Goal: Check status: Check status

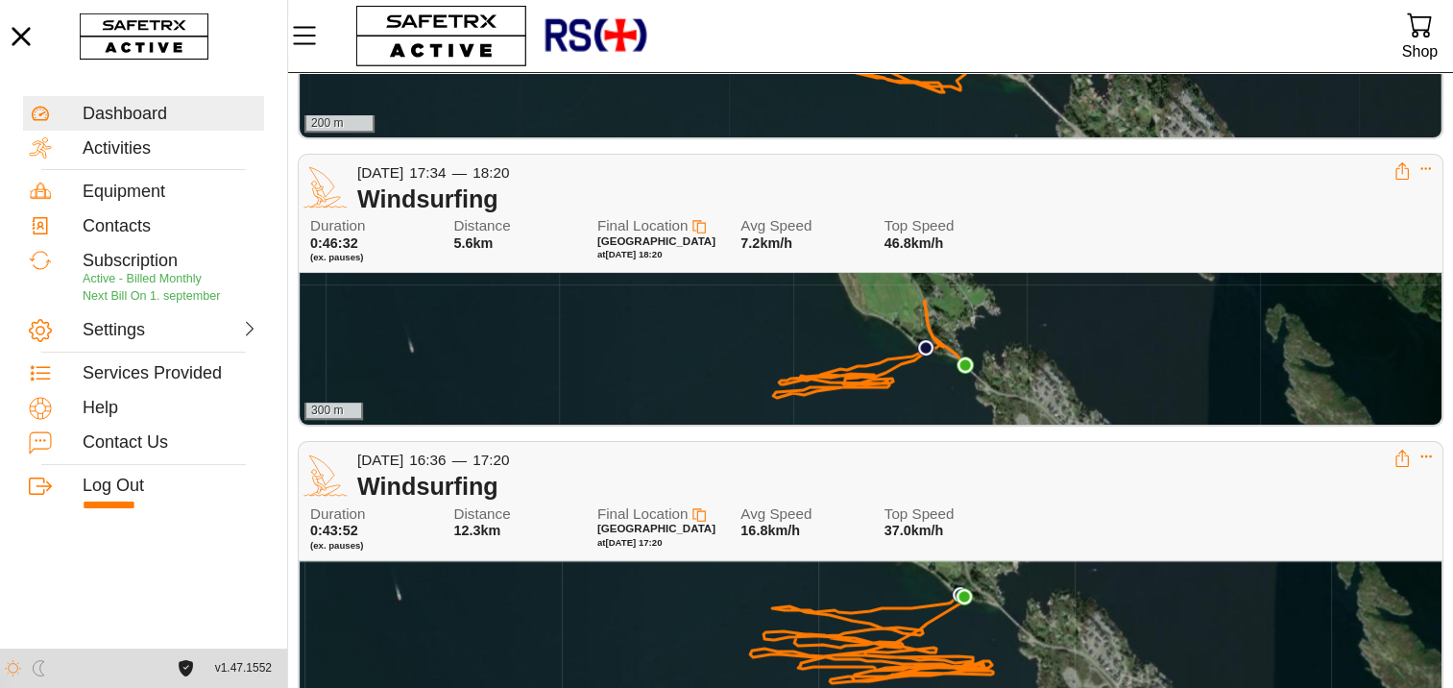
scroll to position [219, 0]
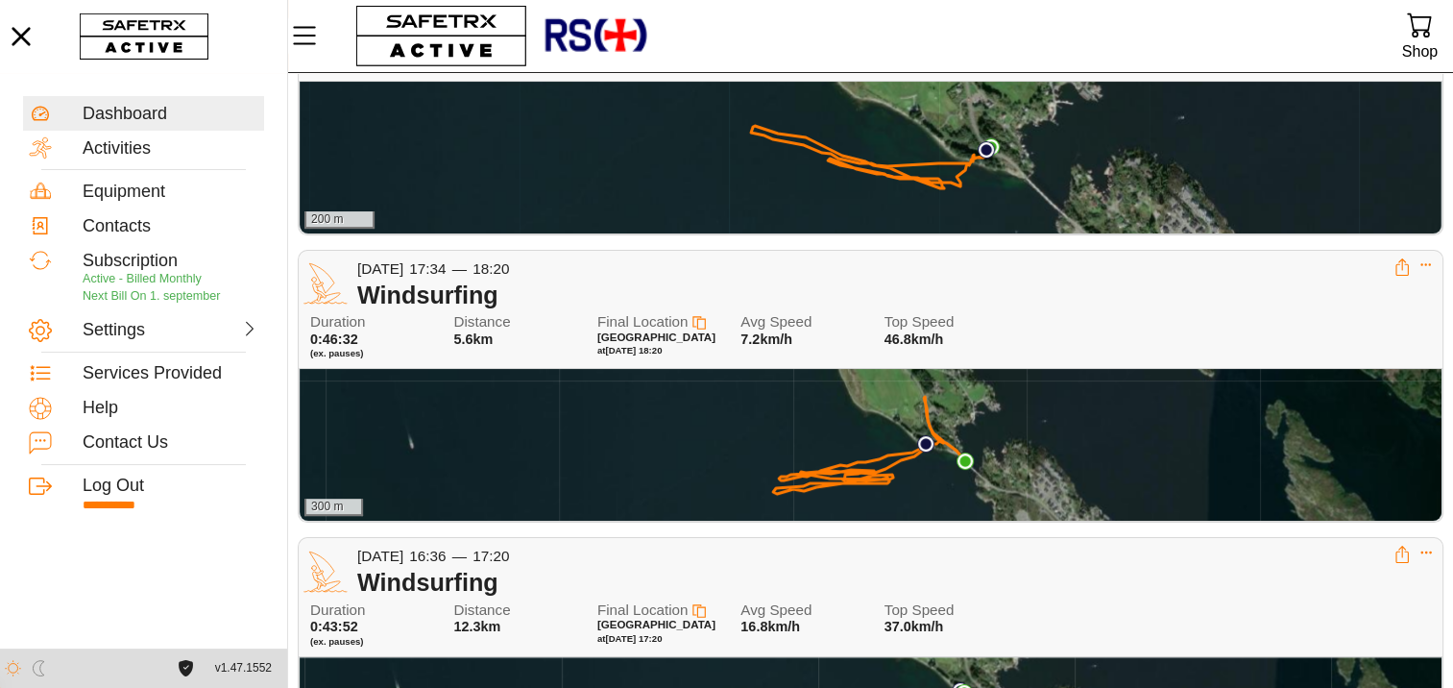
click at [819, 438] on div "300 m" at bounding box center [871, 445] width 1142 height 152
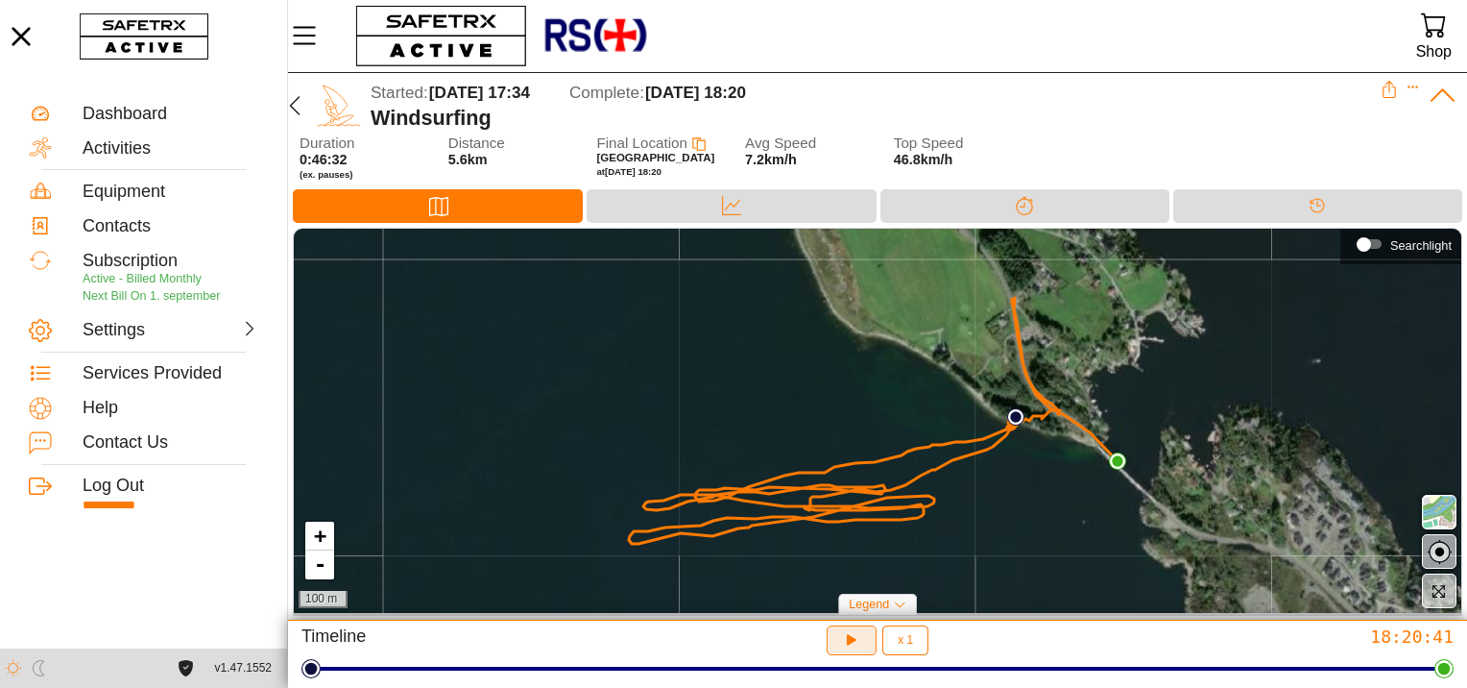
click at [852, 641] on icon "button" at bounding box center [849, 637] width 14 height 15
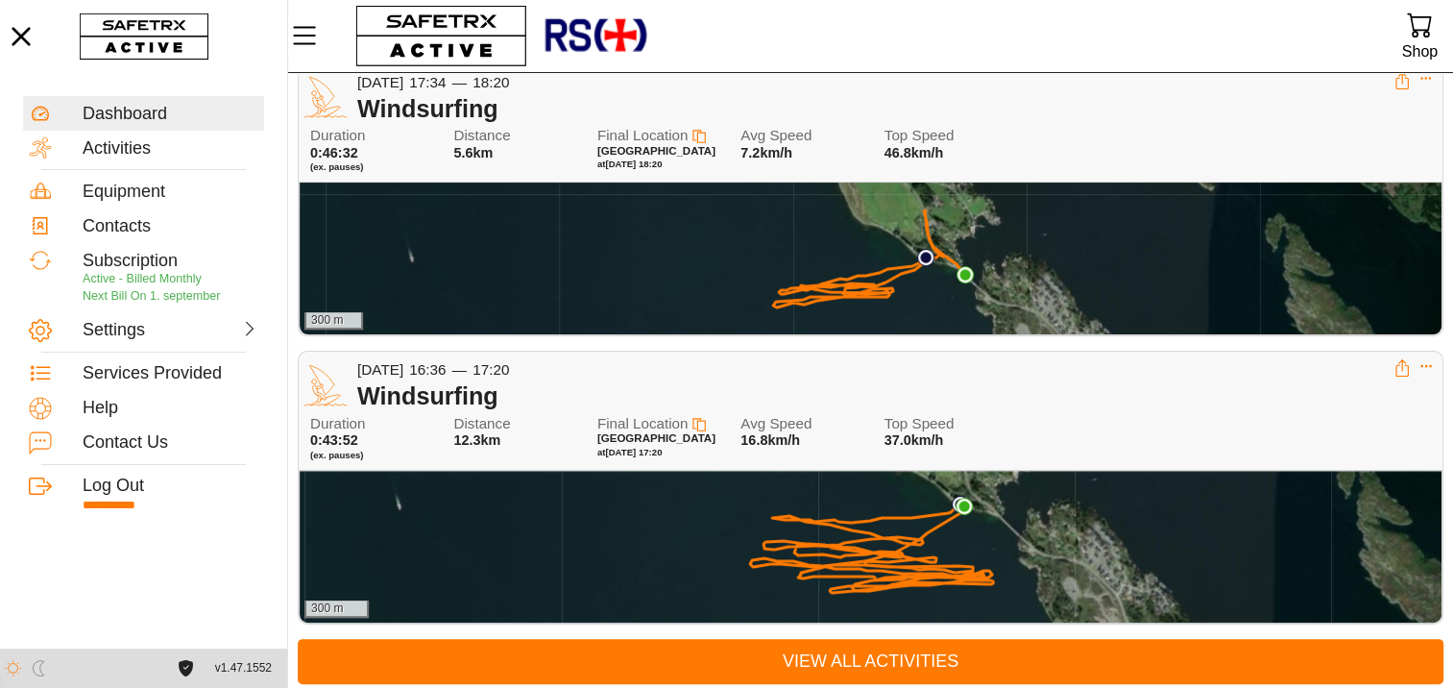
scroll to position [411, 0]
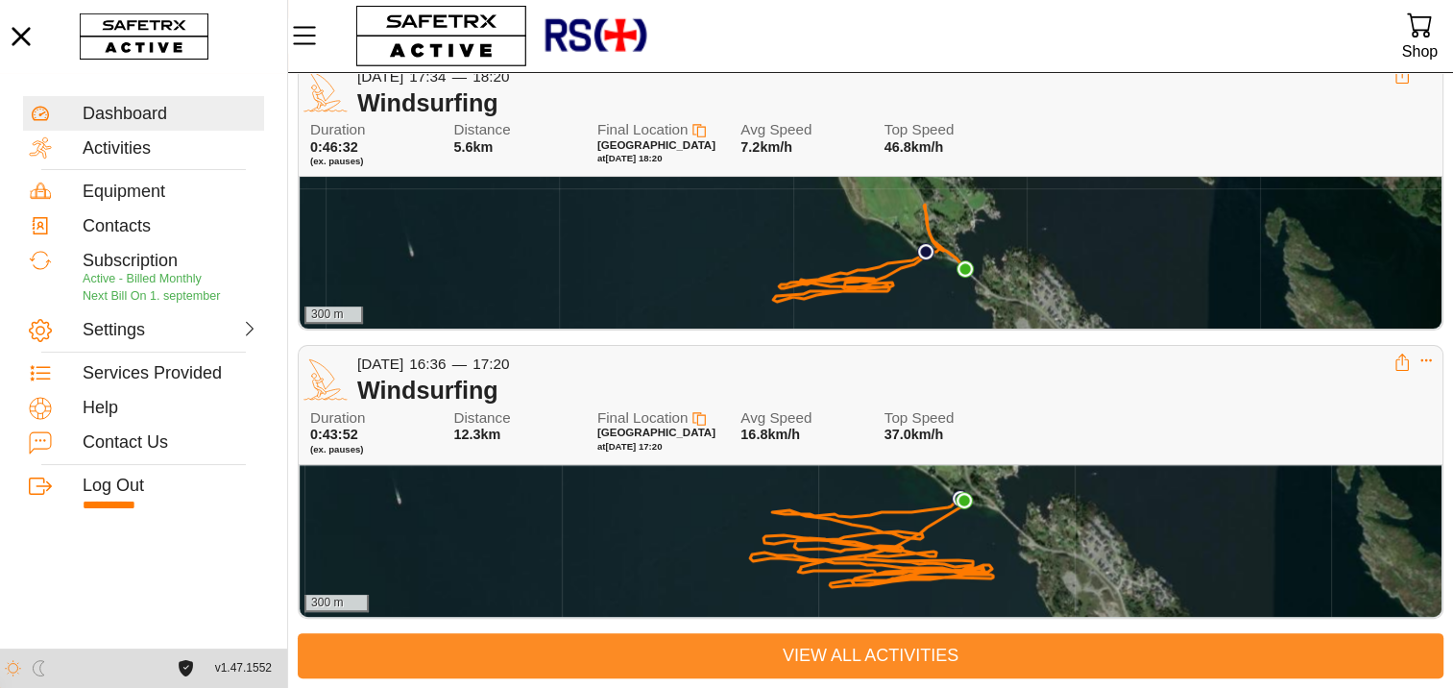
click at [899, 655] on span "View All Activities" at bounding box center [870, 655] width 1115 height 30
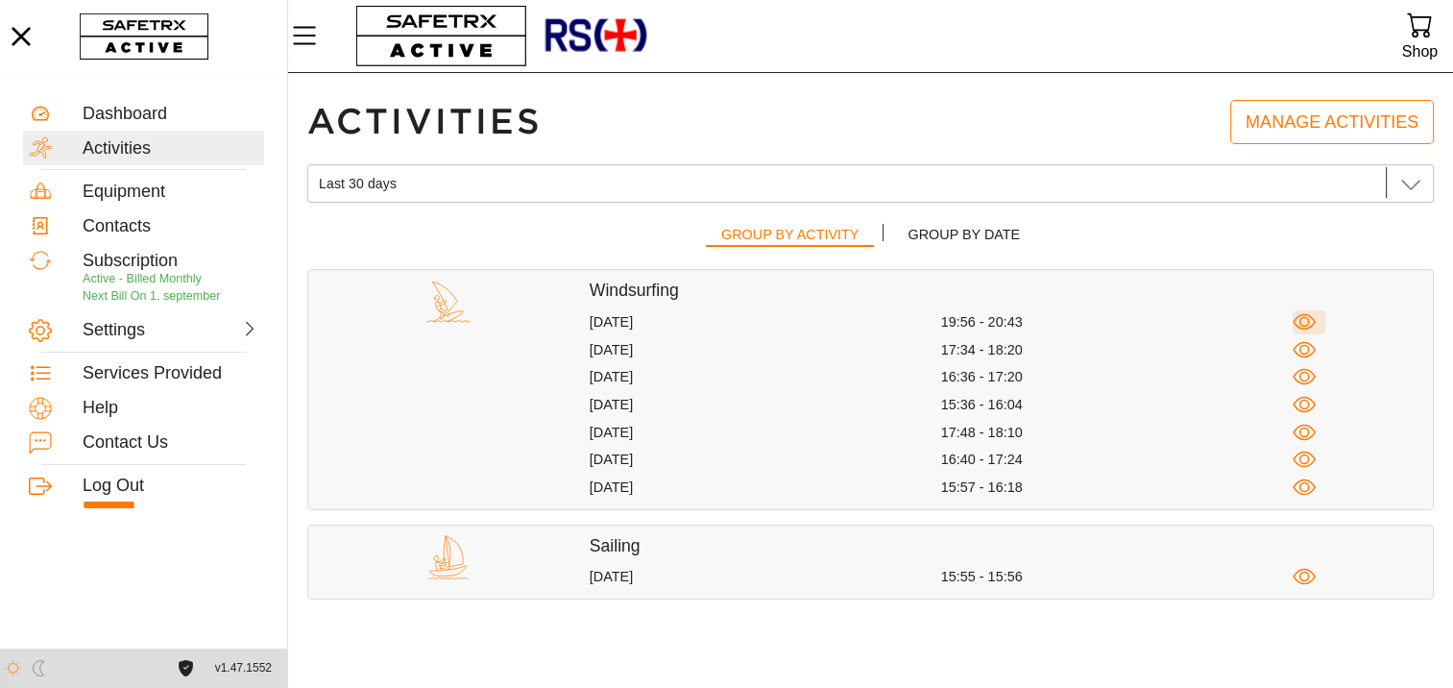
click at [1305, 318] on icon "button" at bounding box center [1304, 322] width 11 height 11
click at [1306, 346] on icon "button" at bounding box center [1304, 350] width 24 height 24
click at [1302, 374] on icon "button" at bounding box center [1304, 377] width 24 height 24
click at [1302, 406] on icon "button" at bounding box center [1304, 405] width 24 height 24
